Goal: Information Seeking & Learning: Learn about a topic

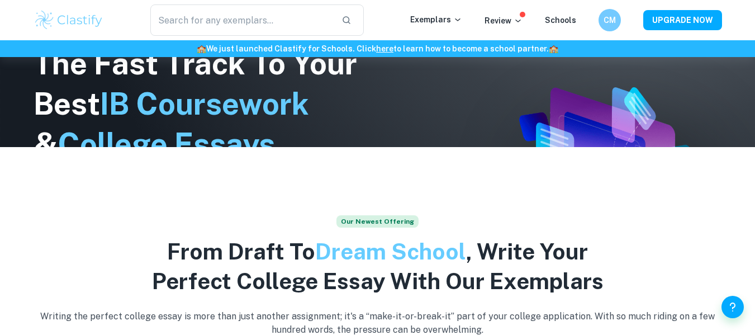
scroll to position [188, 0]
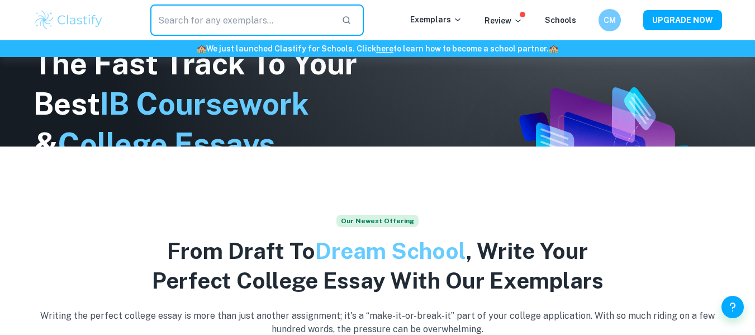
click at [194, 21] on input "text" at bounding box center [241, 19] width 183 height 31
type input "art comparitive essays"
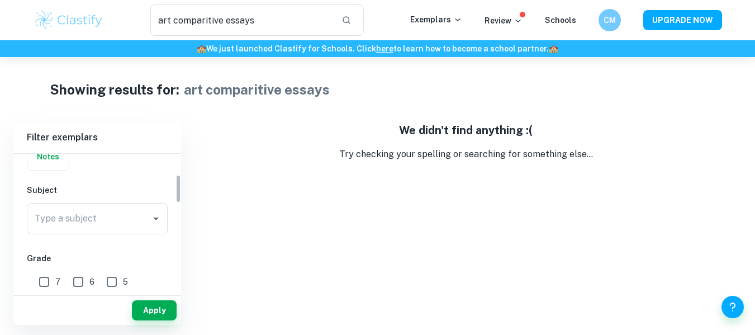
scroll to position [99, 0]
click at [72, 220] on div "Type a subject Type a subject" at bounding box center [97, 217] width 141 height 31
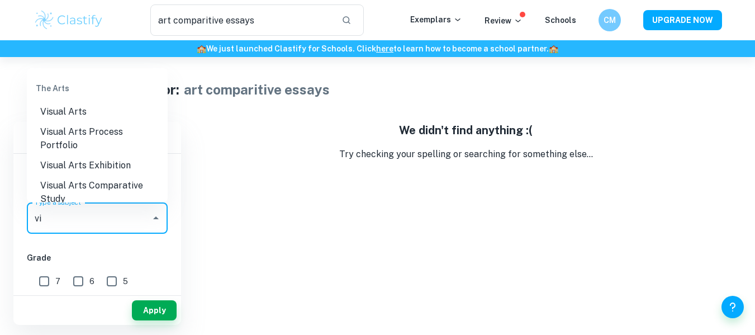
scroll to position [68, 0]
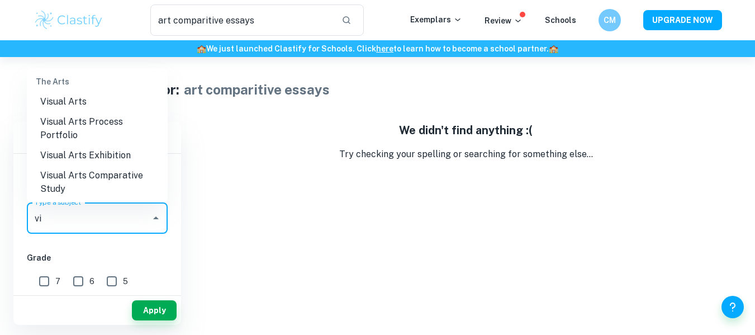
click at [84, 171] on li "Visual Arts Comparative Study" at bounding box center [97, 182] width 141 height 34
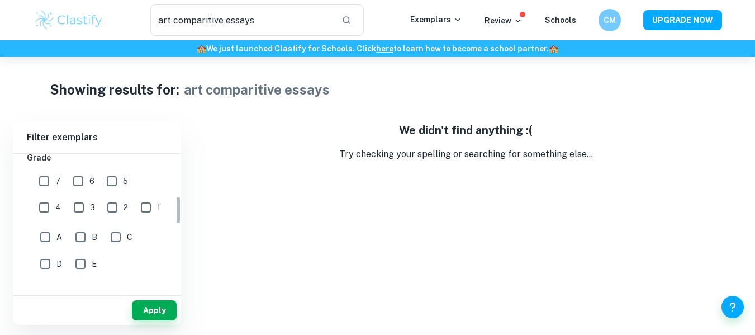
scroll to position [198, 0]
type input "Visual Arts Comparative Study"
click at [45, 184] on input "7" at bounding box center [44, 181] width 22 height 22
checkbox input "true"
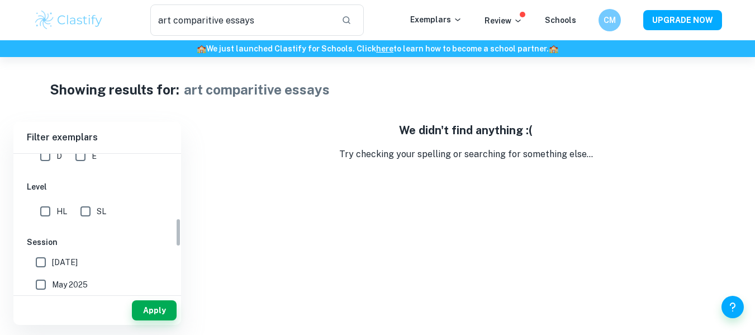
scroll to position [307, 0]
click at [47, 213] on input "HL" at bounding box center [45, 211] width 22 height 22
checkbox input "true"
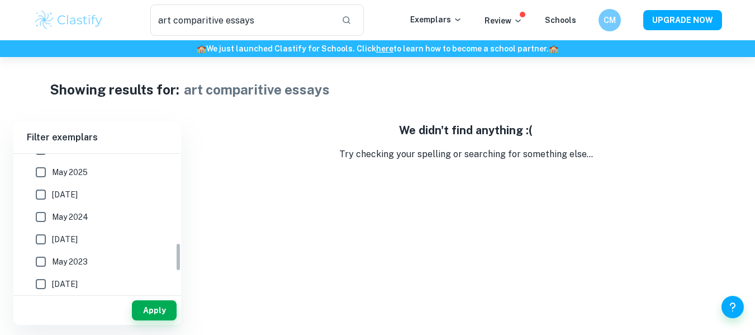
scroll to position [417, 0]
click at [45, 203] on input "[DATE]" at bounding box center [41, 196] width 22 height 22
checkbox input "true"
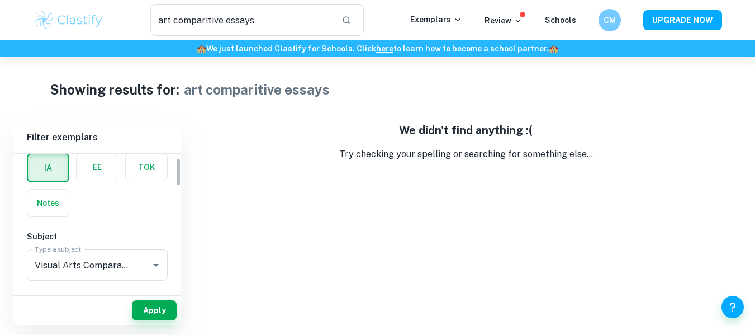
scroll to position [0, 0]
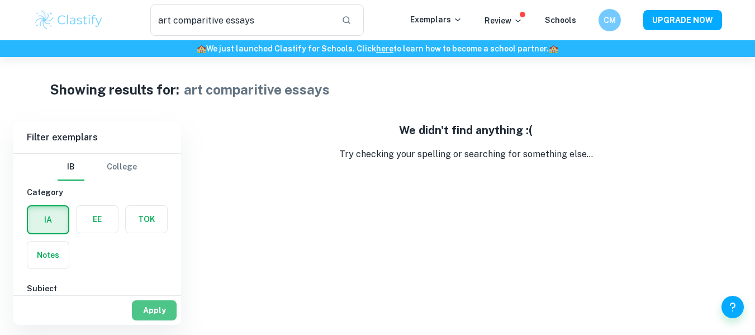
click at [158, 313] on button "Apply" at bounding box center [154, 310] width 45 height 20
click at [150, 306] on button "Apply" at bounding box center [154, 310] width 45 height 20
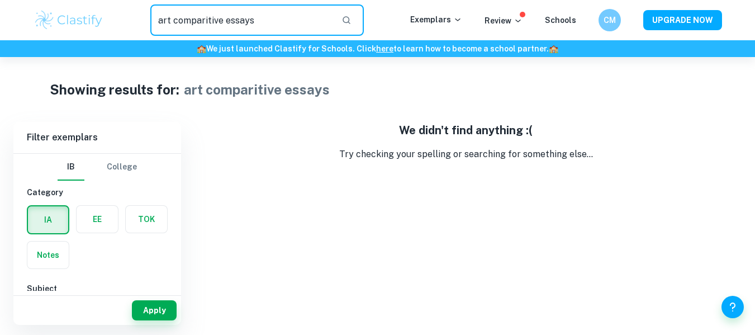
click at [269, 24] on input "art comparitive essays" at bounding box center [241, 19] width 183 height 31
type input "a"
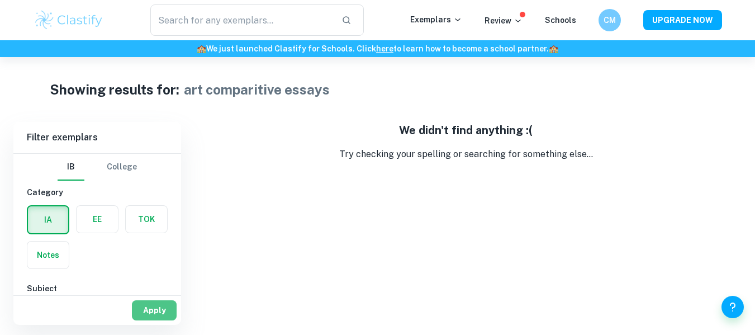
click at [160, 311] on button "Apply" at bounding box center [154, 310] width 45 height 20
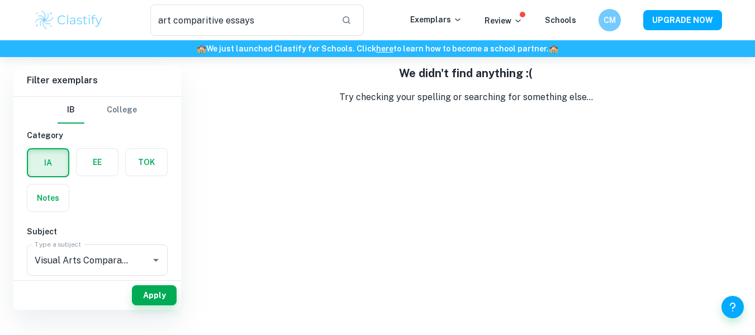
scroll to position [41, 0]
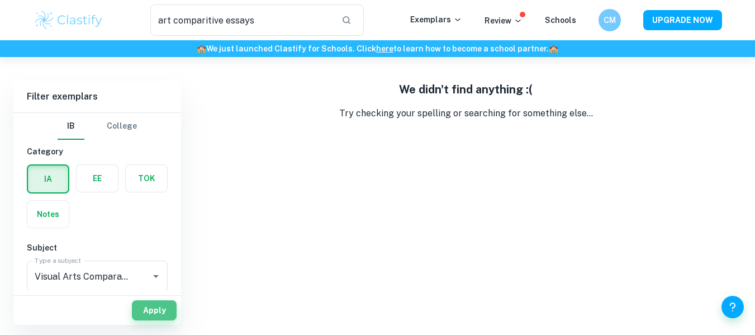
click at [160, 311] on button "Apply" at bounding box center [154, 310] width 45 height 20
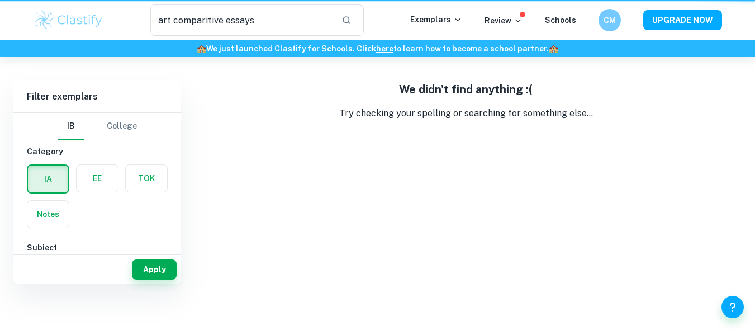
scroll to position [0, 0]
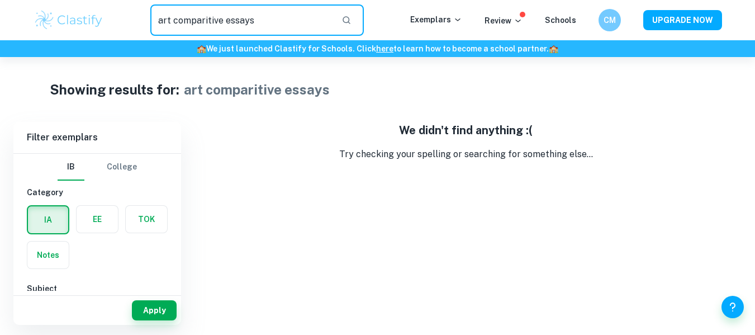
click at [256, 27] on input "art comparitive essays" at bounding box center [241, 19] width 183 height 31
type input "a"
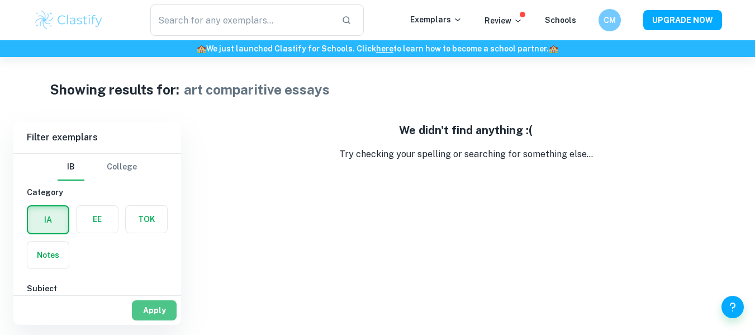
click at [159, 306] on button "Apply" at bounding box center [154, 310] width 45 height 20
type input "art comparitive essays"
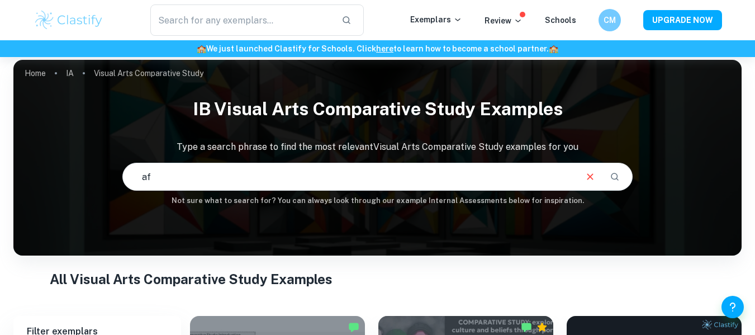
scroll to position [6, 0]
type input "[DEMOGRAPHIC_DATA]"
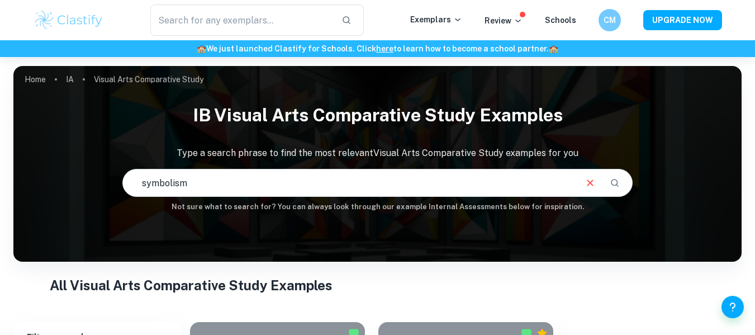
type input "symbolism"
